Goal: Information Seeking & Learning: Learn about a topic

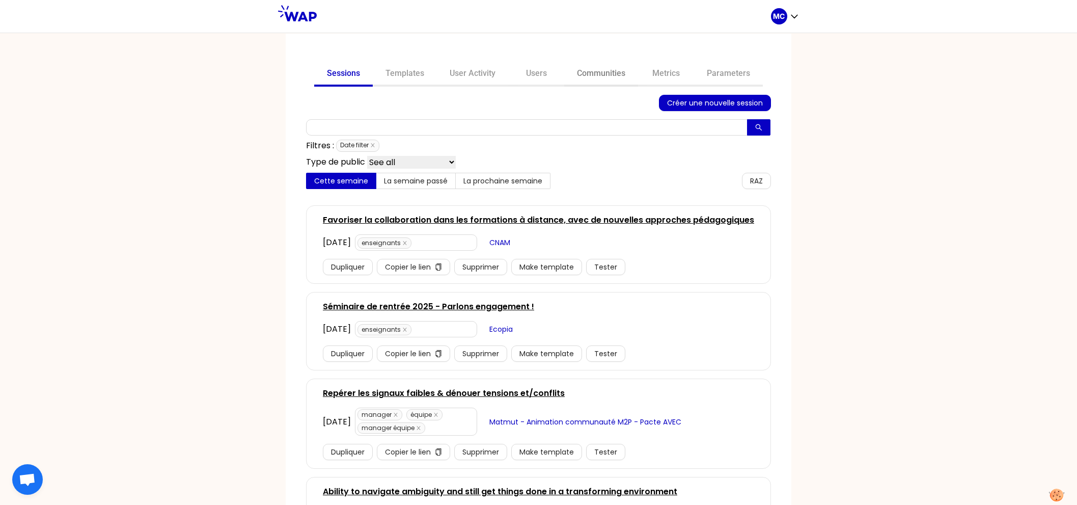
click at [606, 72] on link "Communities" at bounding box center [601, 74] width 74 height 24
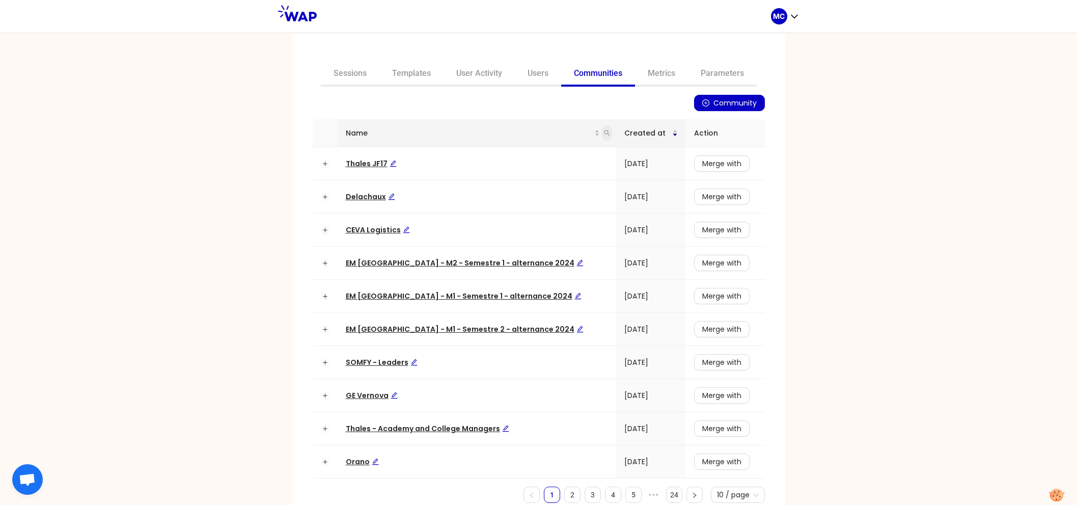
click at [604, 130] on icon "search" at bounding box center [607, 133] width 6 height 6
type input "dir"
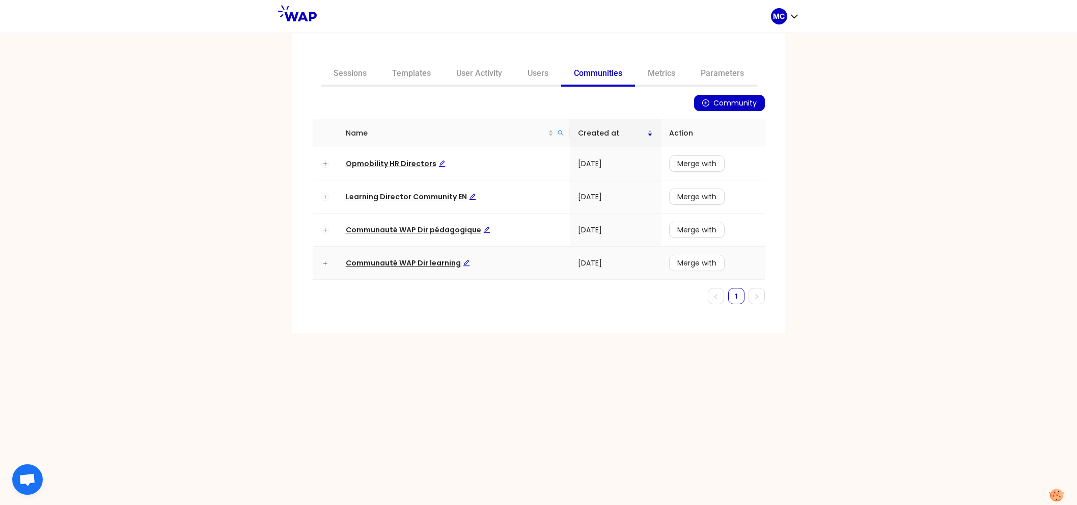
click at [405, 255] on td "Communauté WAP Dir learning" at bounding box center [454, 262] width 232 height 33
click at [398, 265] on span "Communauté WAP Dir learning" at bounding box center [408, 263] width 124 height 10
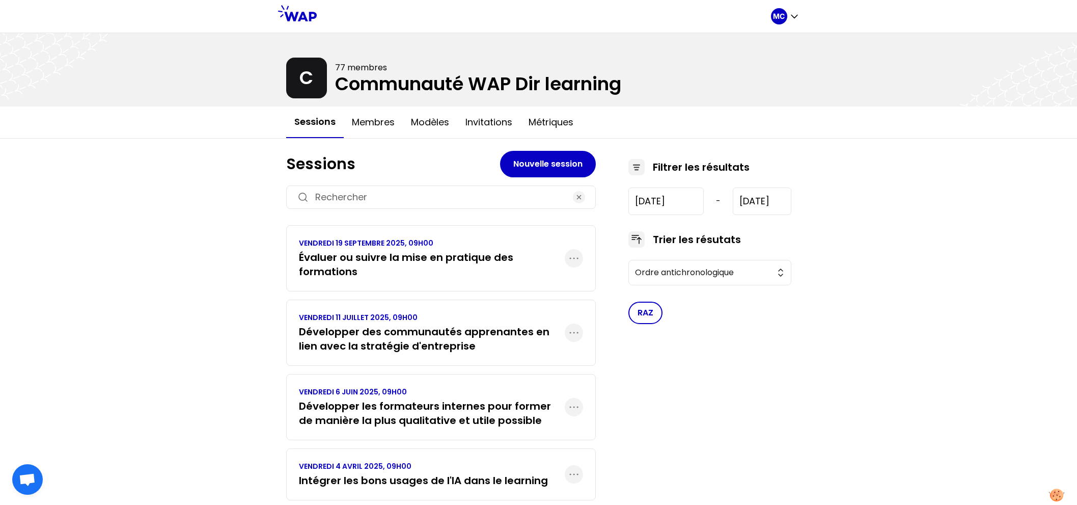
click at [363, 258] on h3 "Évaluer ou suivre la mise en pratique des formations" at bounding box center [432, 264] width 266 height 29
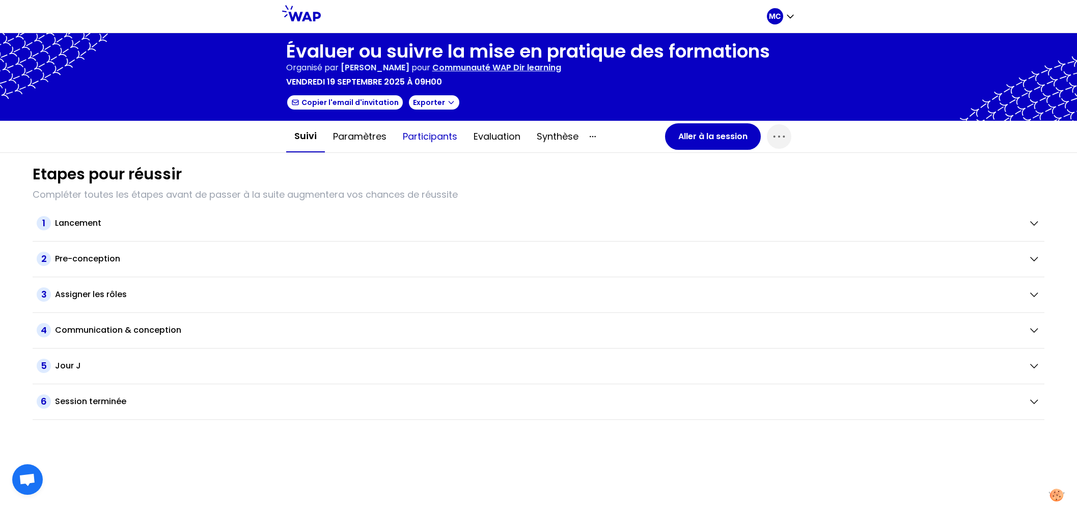
click at [445, 142] on button "Participants" at bounding box center [430, 136] width 71 height 31
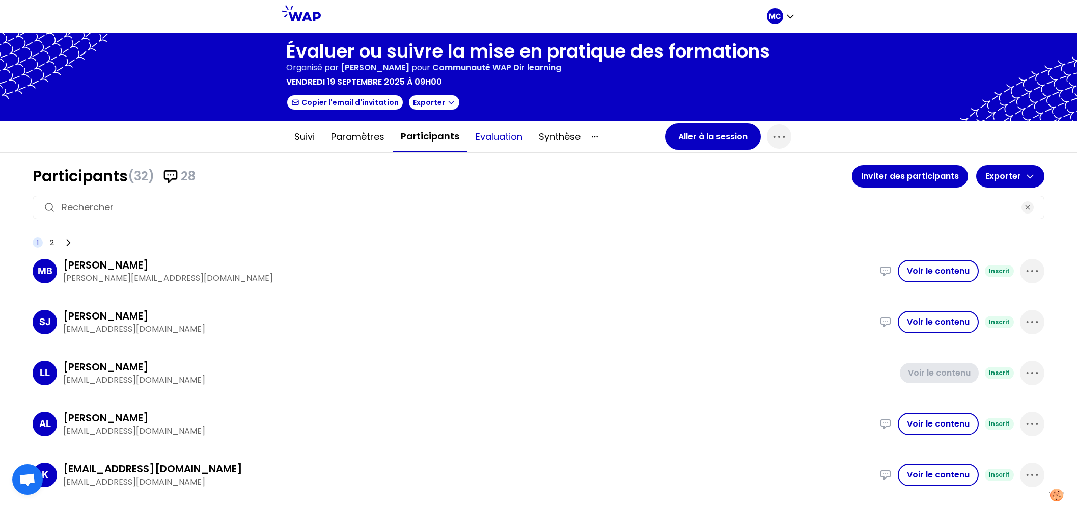
click at [486, 142] on button "Evaluation" at bounding box center [499, 136] width 63 height 31
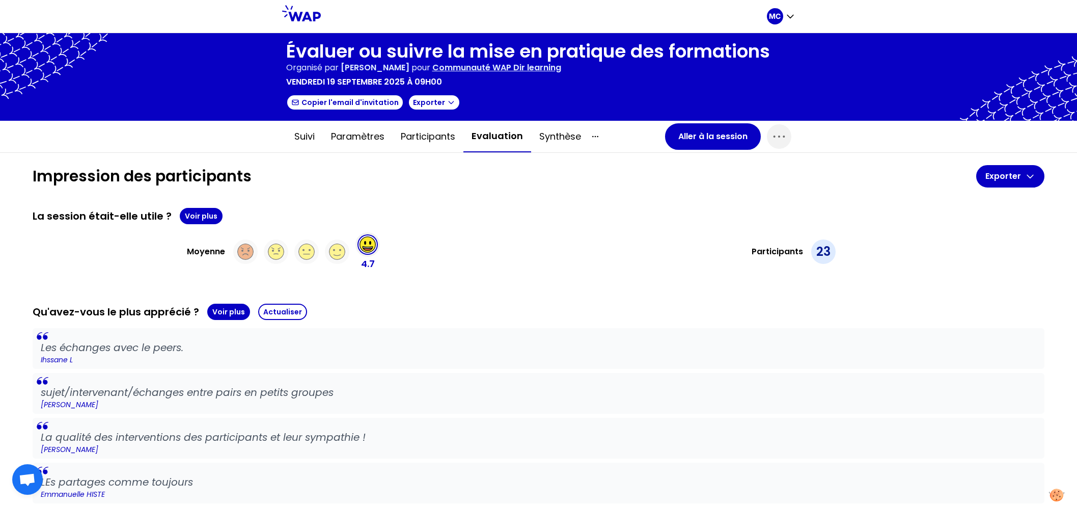
click at [226, 220] on div "La session était-elle utile ? Voir plus" at bounding box center [539, 216] width 1012 height 16
click at [203, 216] on button "Voir plus" at bounding box center [201, 216] width 43 height 16
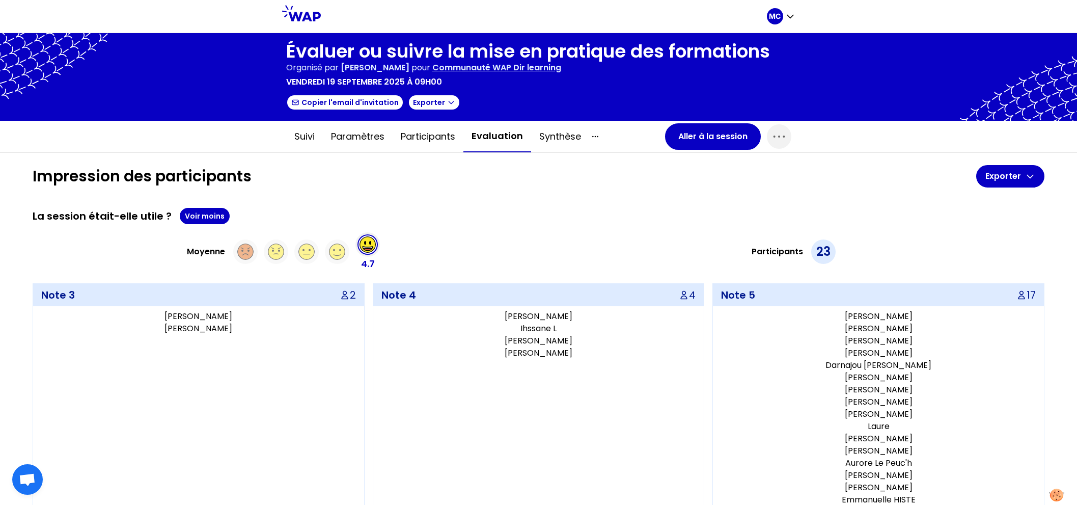
click at [529, 208] on div "La session était-elle utile ? Voir moins" at bounding box center [539, 216] width 1012 height 16
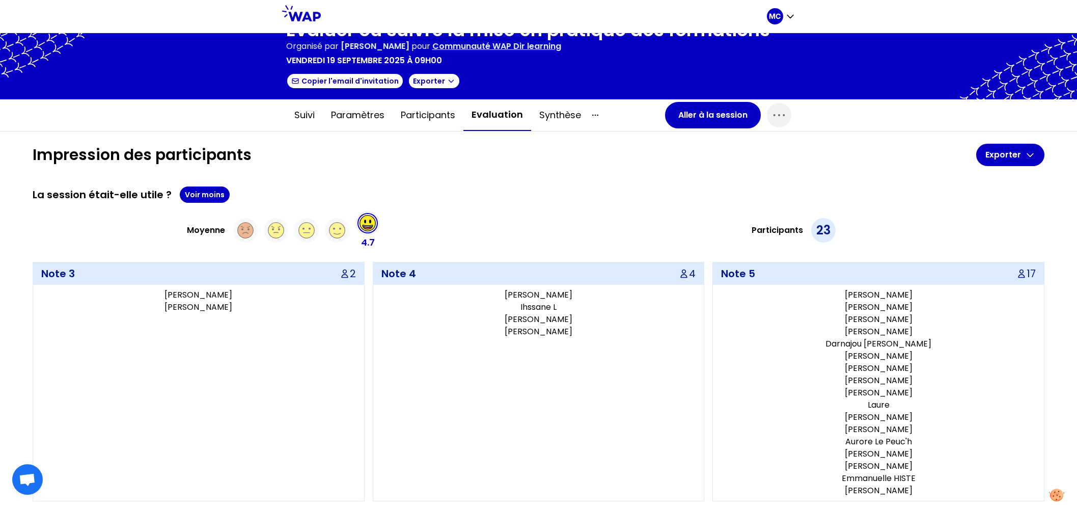
scroll to position [23, 0]
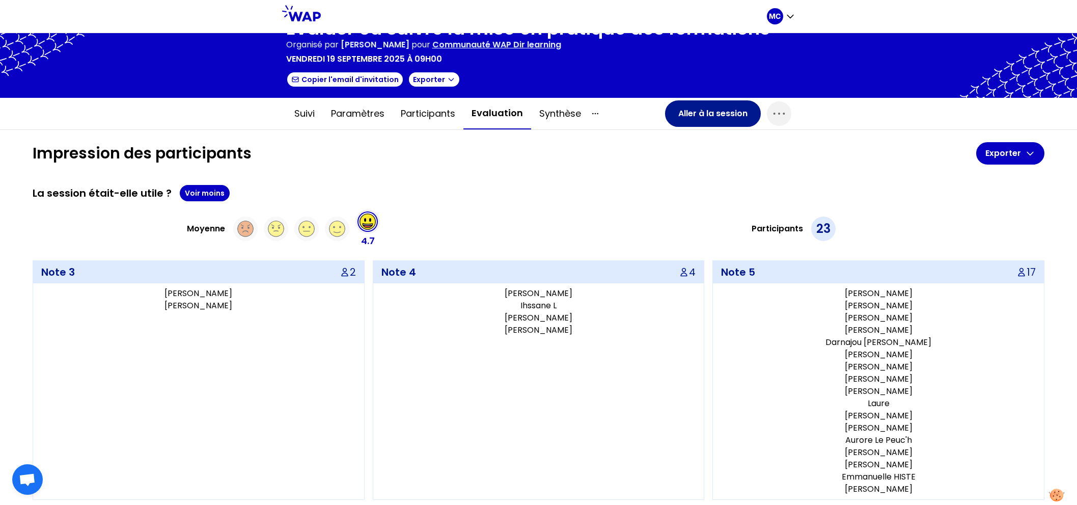
click at [680, 105] on button "Aller à la session" at bounding box center [713, 113] width 96 height 26
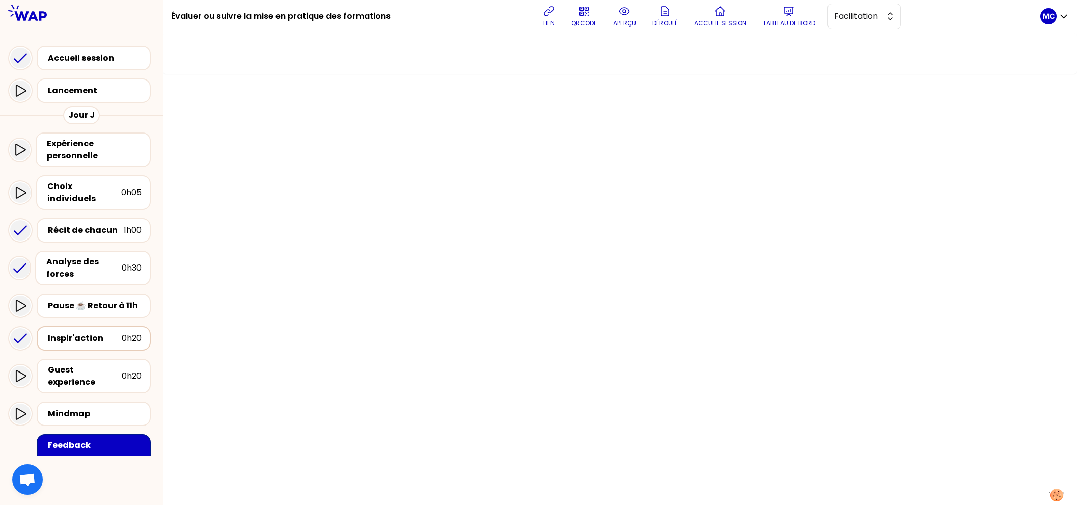
click at [81, 332] on div "Inspir'action" at bounding box center [85, 338] width 74 height 12
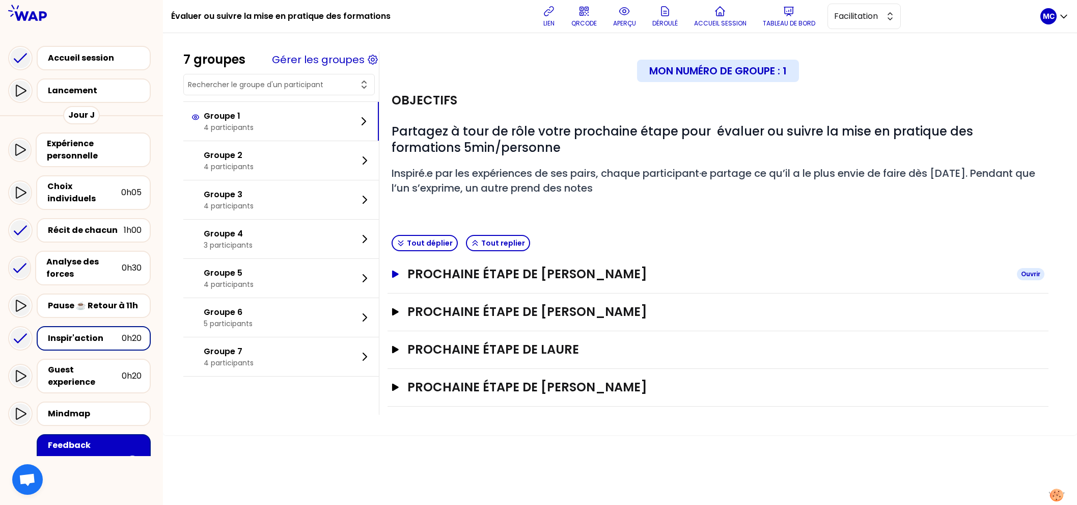
click at [640, 271] on h3 "Prochaine étape de [PERSON_NAME]" at bounding box center [707, 274] width 601 height 16
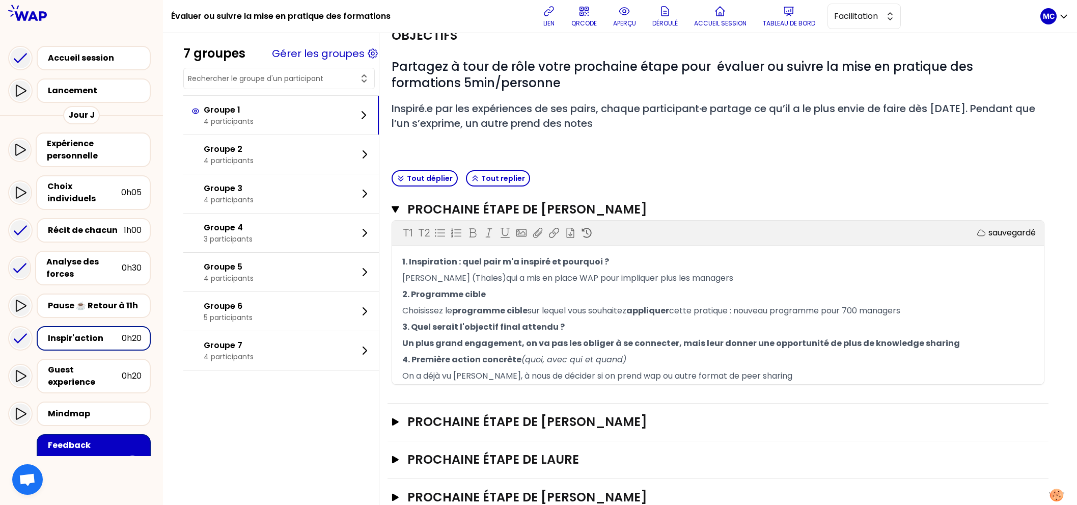
scroll to position [66, 0]
click at [626, 206] on h3 "Prochaine étape de [PERSON_NAME]" at bounding box center [706, 208] width 598 height 16
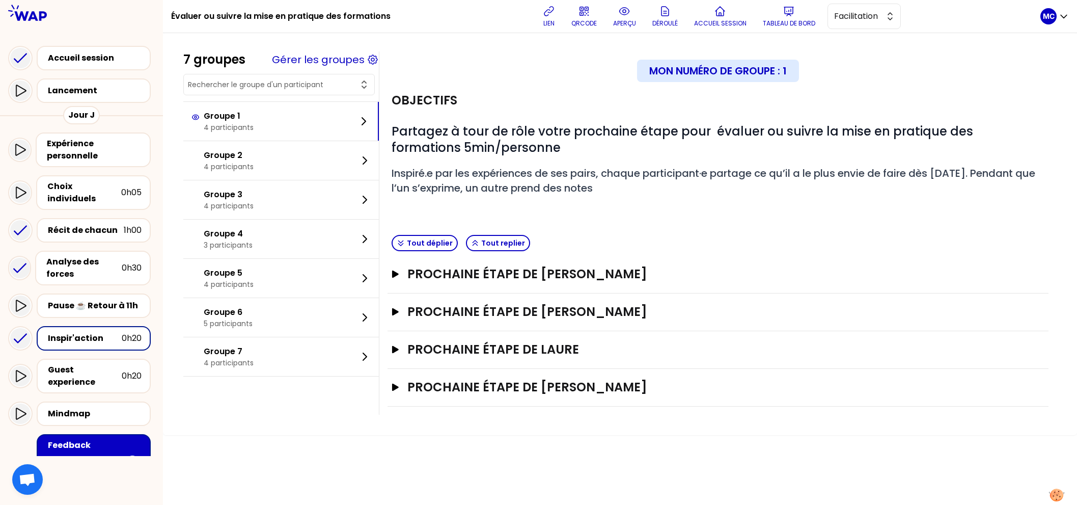
scroll to position [0, 0]
click at [626, 320] on div "Prochaine étape de [PERSON_NAME]" at bounding box center [718, 312] width 661 height 38
click at [643, 305] on h3 "Prochaine étape de [PERSON_NAME]" at bounding box center [707, 312] width 601 height 16
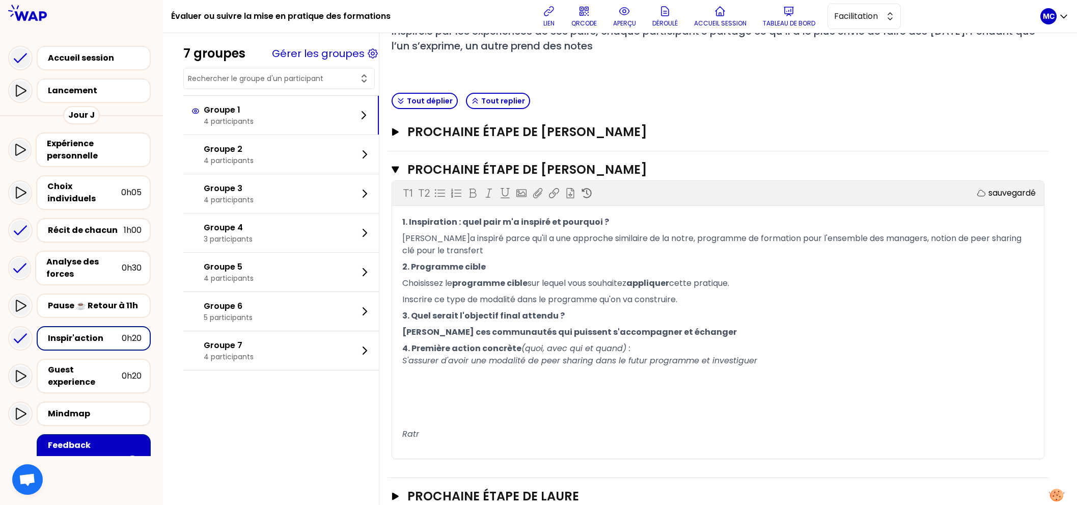
scroll to position [215, 0]
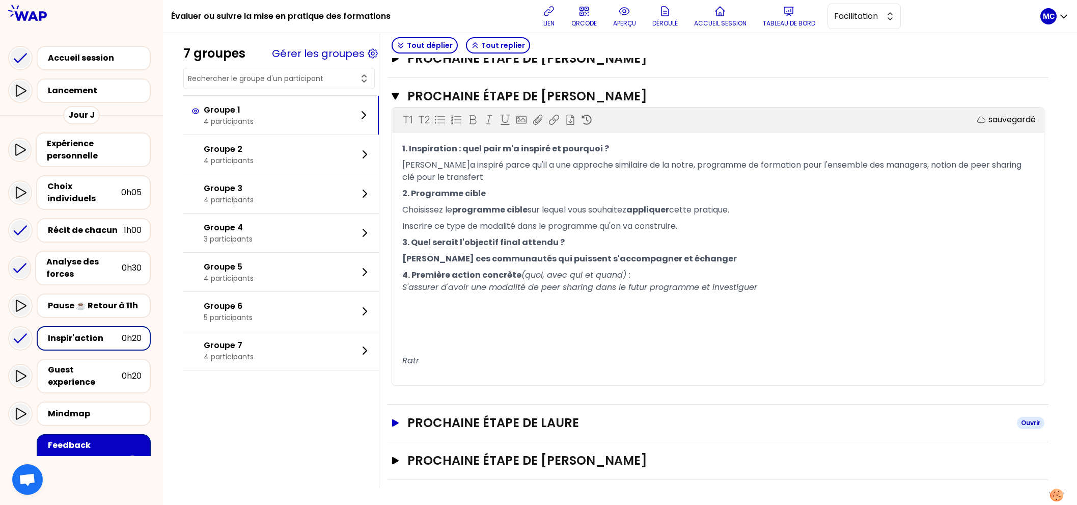
click at [590, 419] on h3 "Prochaine étape de Laure" at bounding box center [707, 423] width 601 height 16
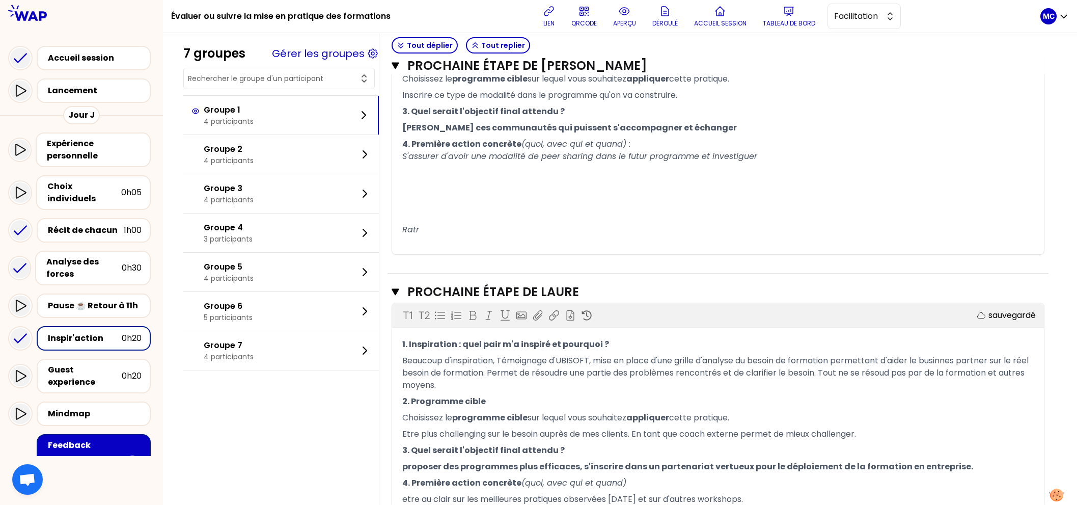
scroll to position [431, 0]
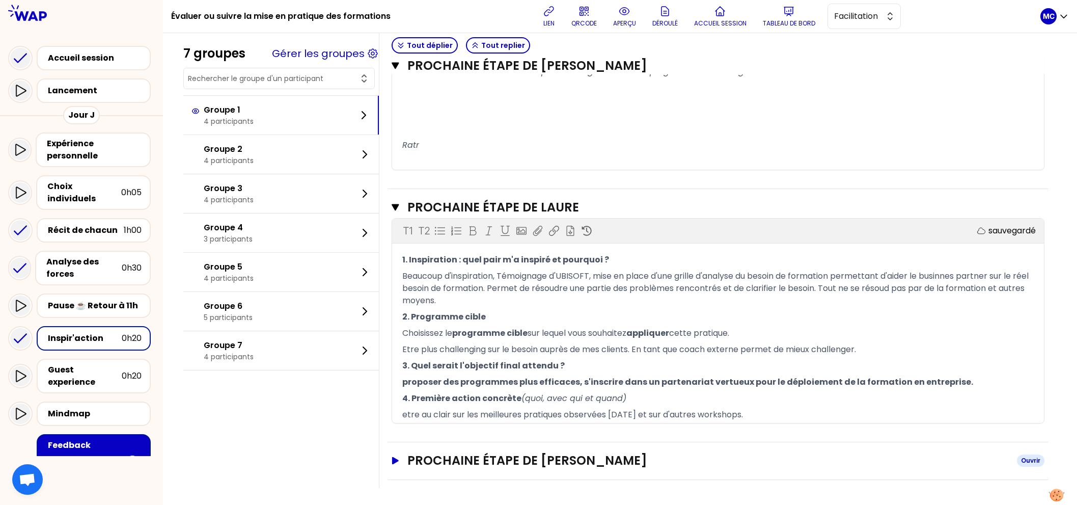
click at [589, 460] on h3 "Prochaine étape de [PERSON_NAME]" at bounding box center [707, 460] width 601 height 16
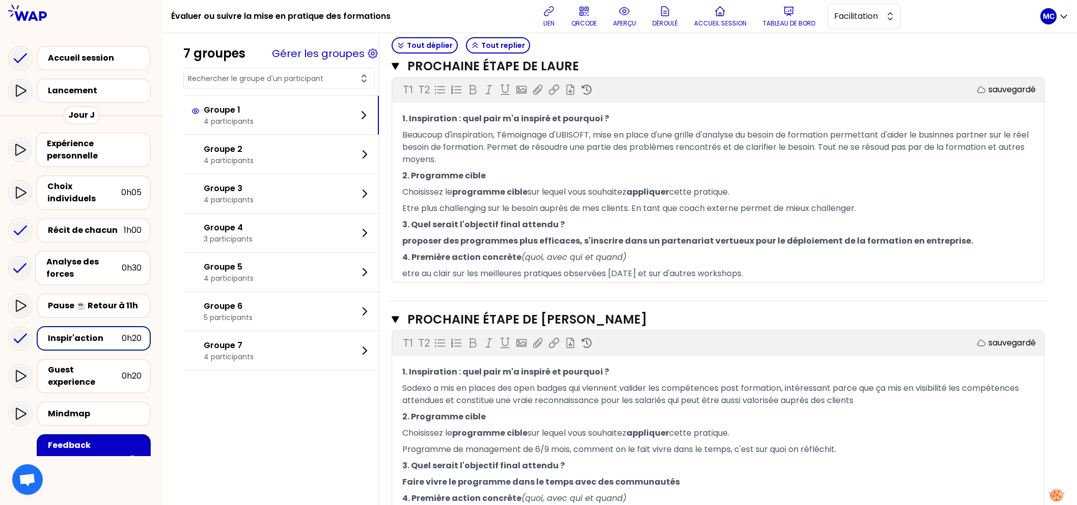
scroll to position [662, 0]
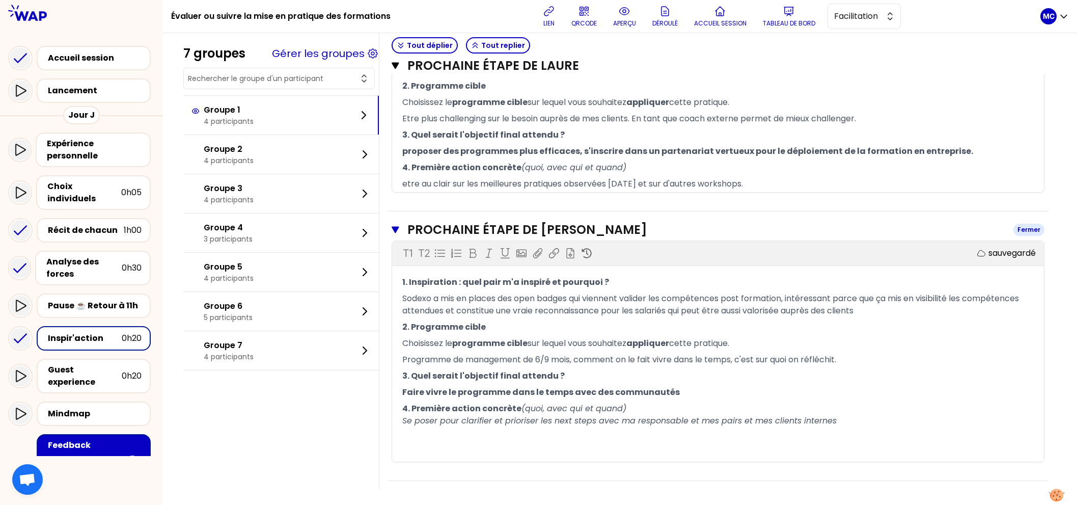
click at [446, 222] on h3 "Prochaine étape de [PERSON_NAME]" at bounding box center [706, 230] width 598 height 16
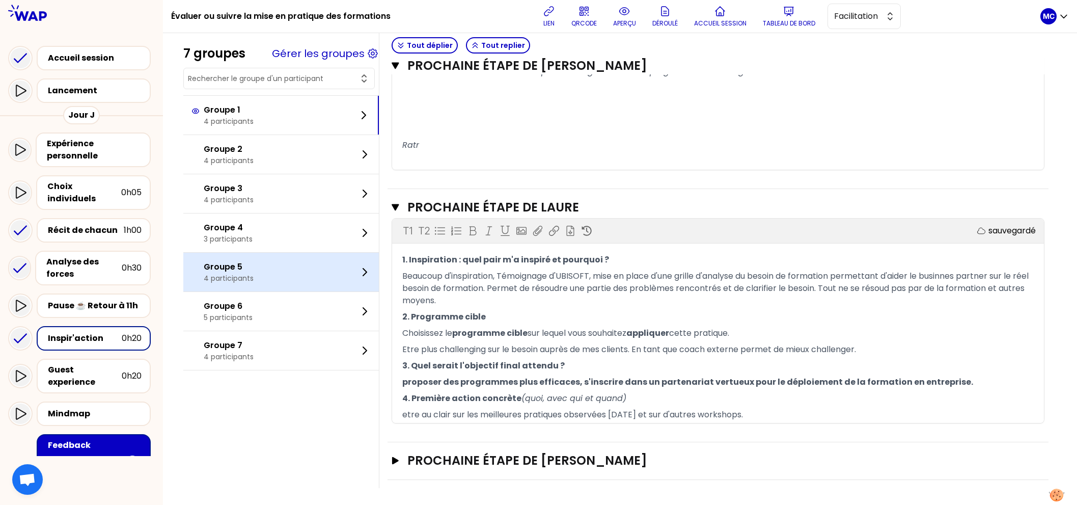
click at [279, 275] on div "Groupe 5 4 participants" at bounding box center [281, 272] width 196 height 39
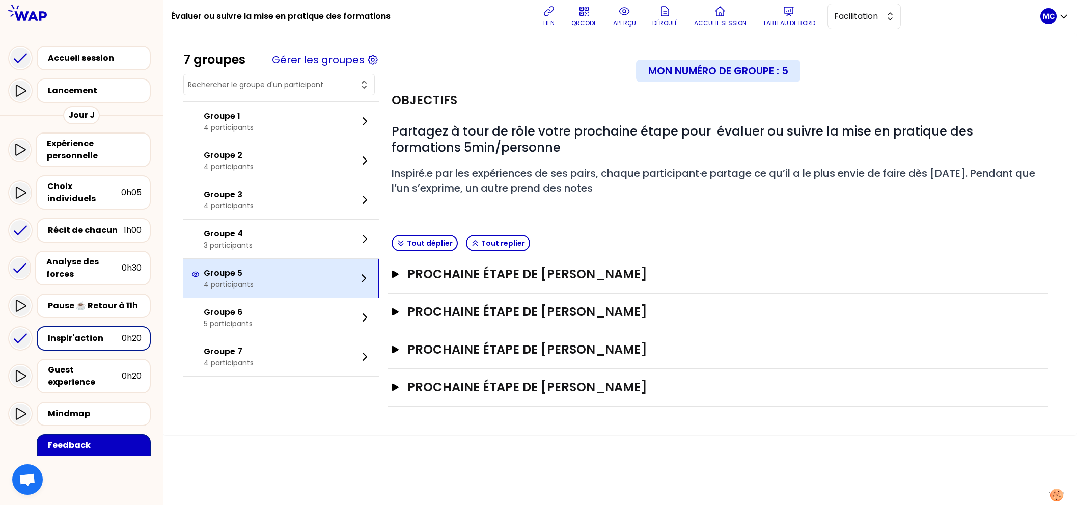
scroll to position [0, 0]
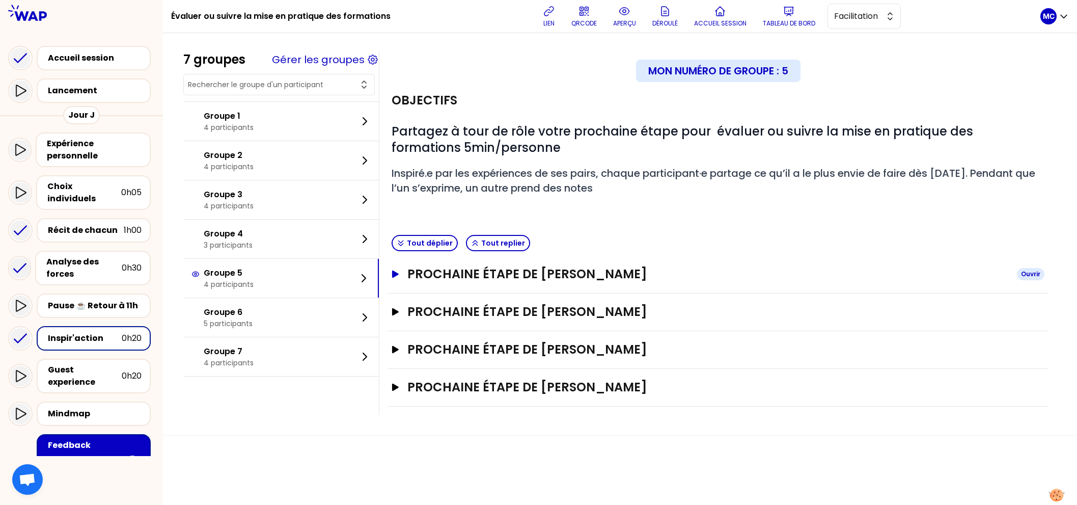
click at [552, 269] on h3 "Prochaine étape de [PERSON_NAME]" at bounding box center [707, 274] width 601 height 16
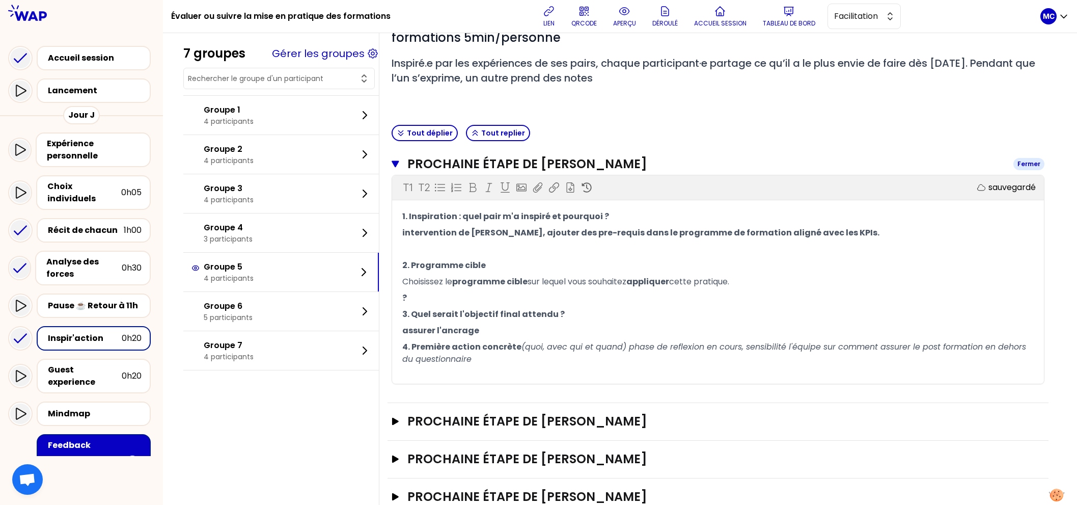
scroll to position [147, 0]
